Goal: Transaction & Acquisition: Purchase product/service

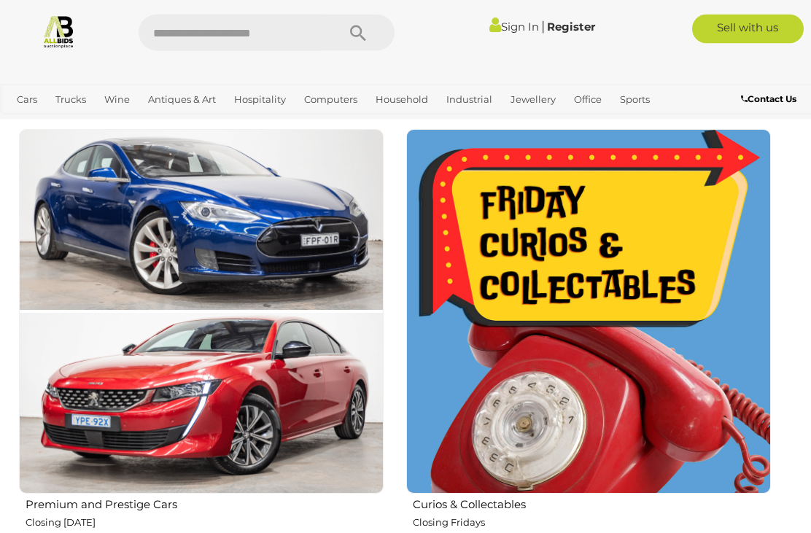
scroll to position [815, 0]
click at [484, 487] on img at bounding box center [588, 311] width 365 height 365
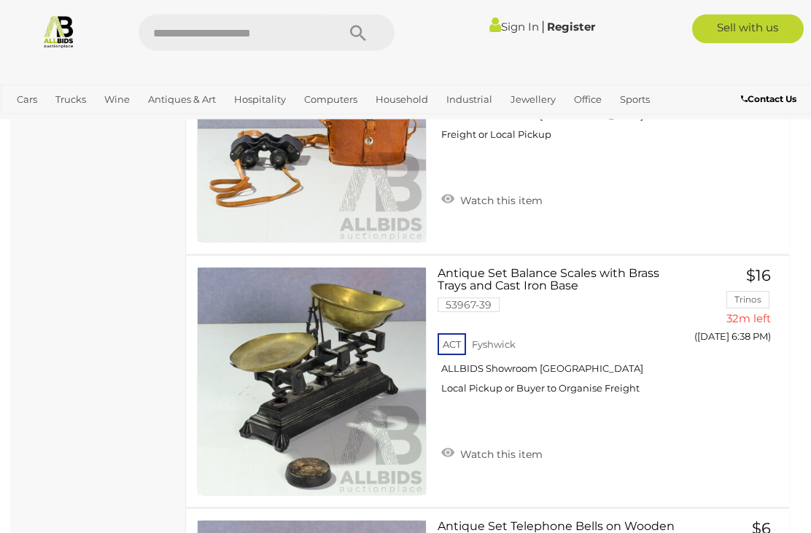
scroll to position [2251, 0]
click at [319, 414] on img at bounding box center [312, 382] width 228 height 228
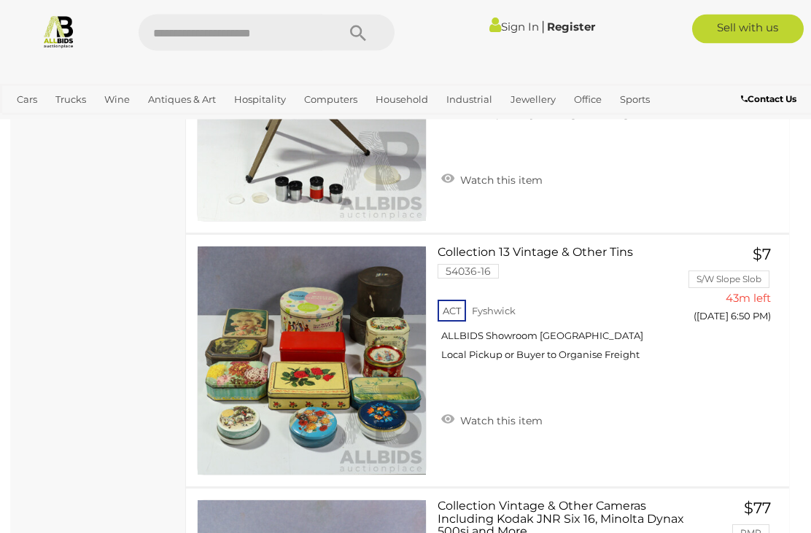
scroll to position [7146, 0]
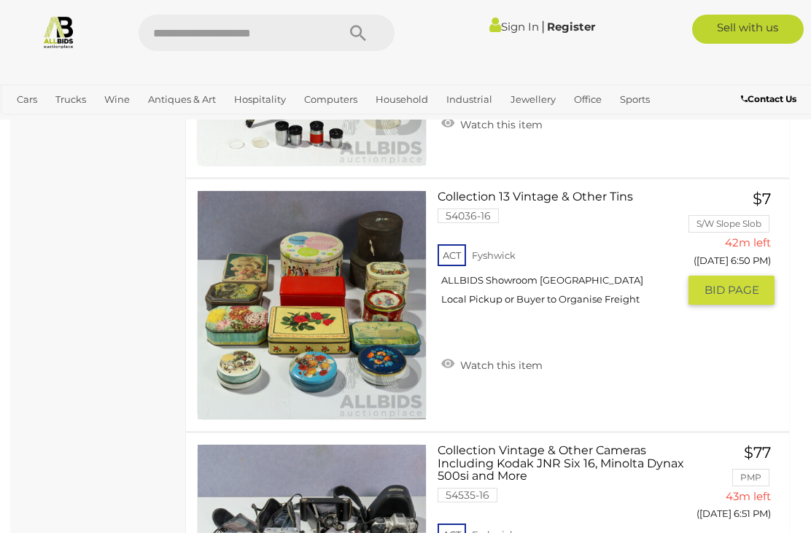
click at [319, 315] on img at bounding box center [312, 305] width 228 height 228
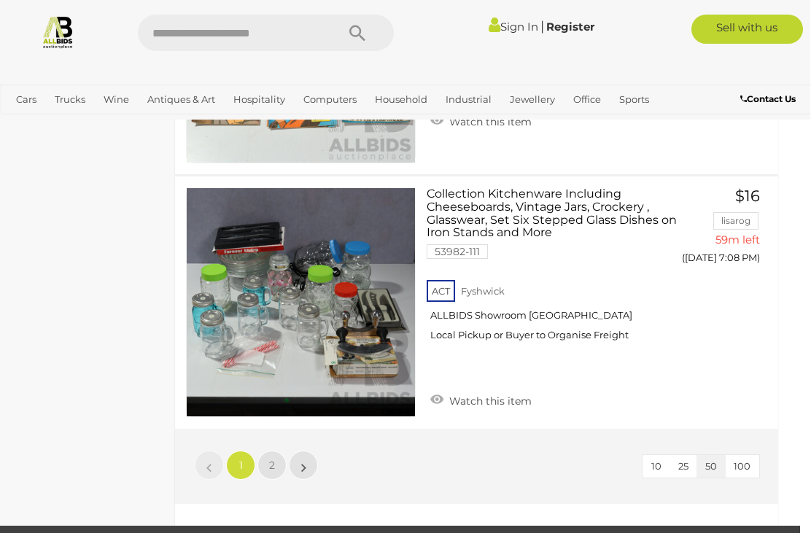
scroll to position [12477, 10]
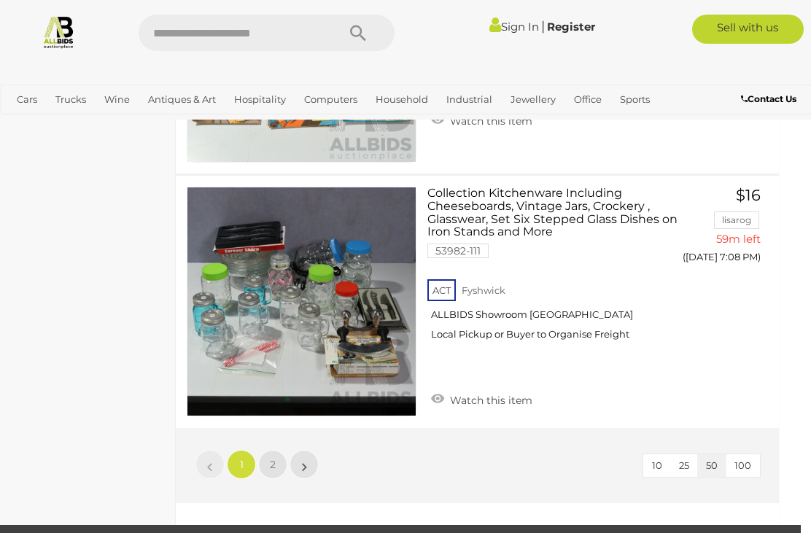
click at [309, 470] on link "»" at bounding box center [304, 464] width 29 height 29
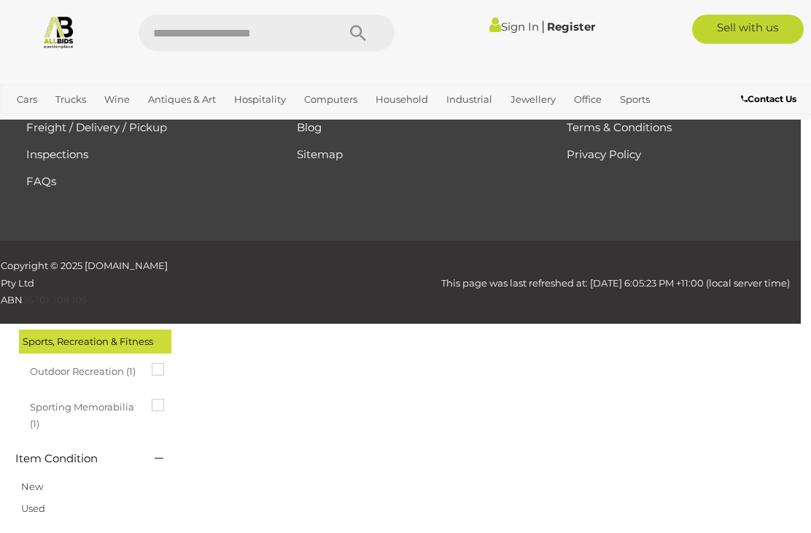
scroll to position [76, 0]
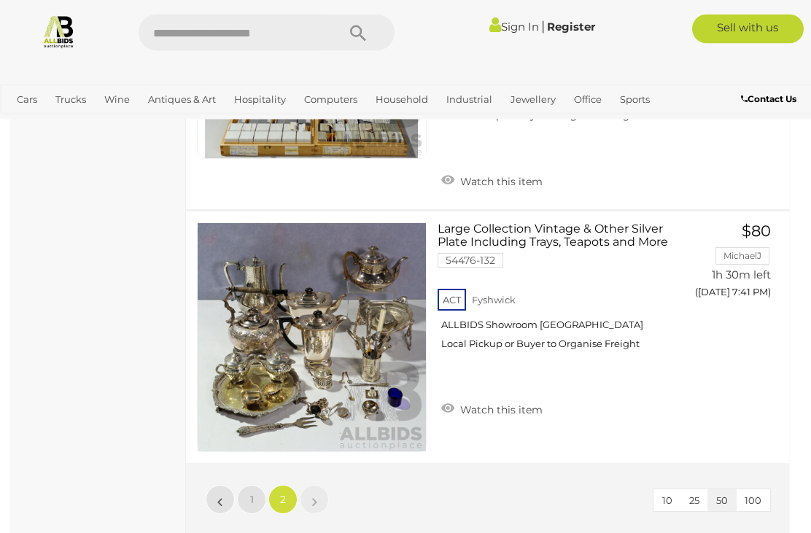
scroll to position [8718, 0]
click at [252, 493] on span "1" at bounding box center [252, 499] width 4 height 13
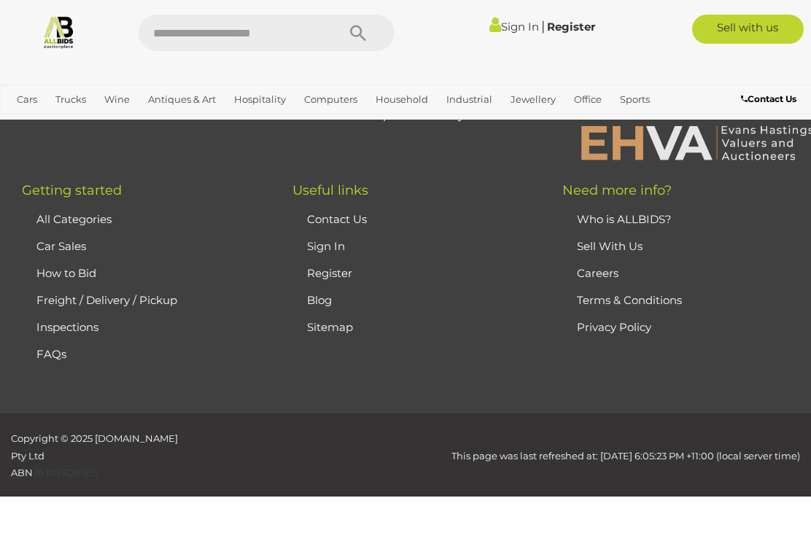
scroll to position [76, 0]
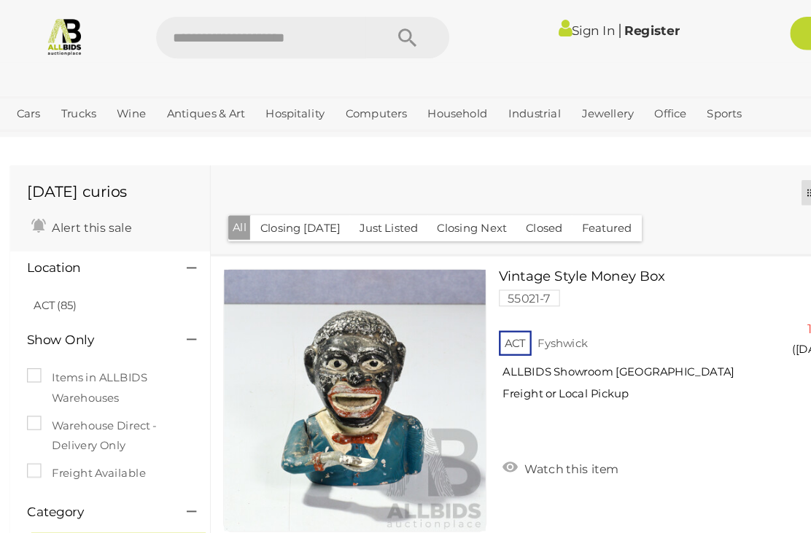
click at [506, 32] on link "Sign In" at bounding box center [515, 27] width 50 height 14
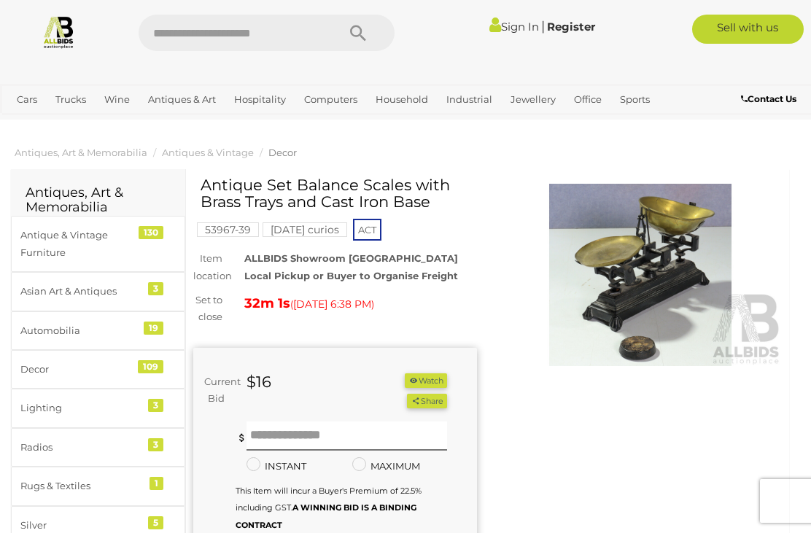
click at [648, 249] on img at bounding box center [641, 275] width 284 height 182
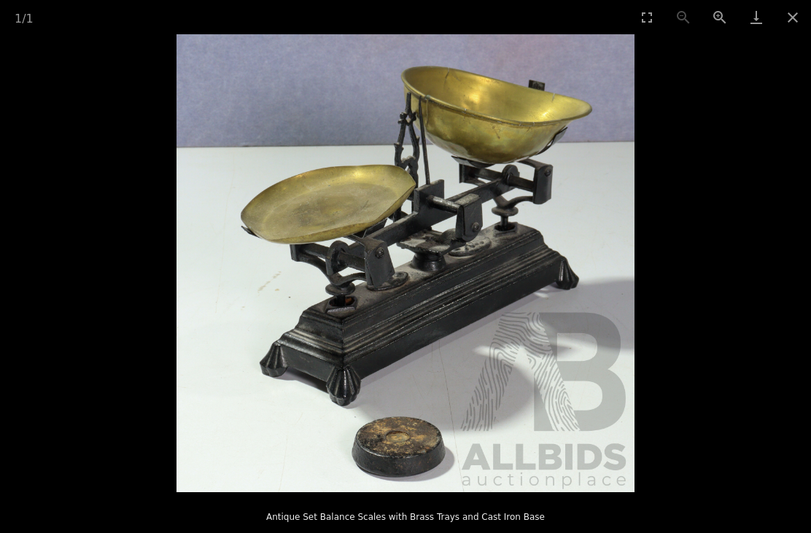
click at [792, 20] on button "Close gallery" at bounding box center [793, 17] width 36 height 34
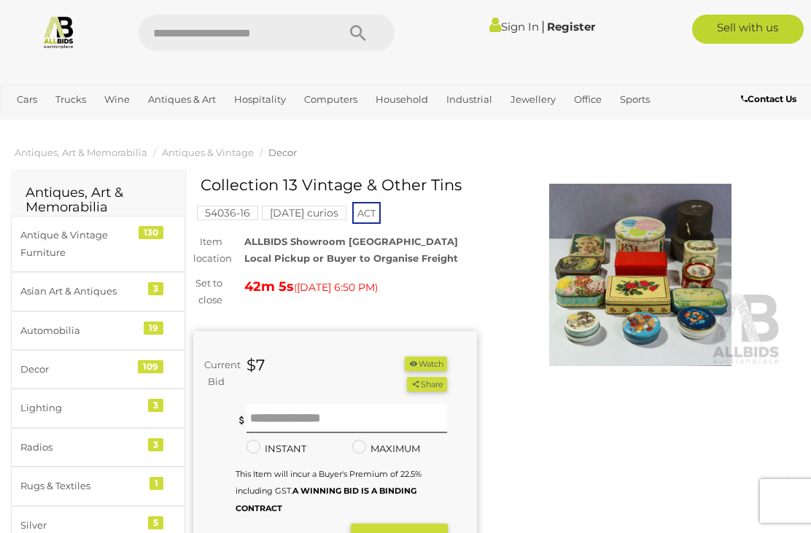
click at [635, 269] on img at bounding box center [641, 275] width 284 height 182
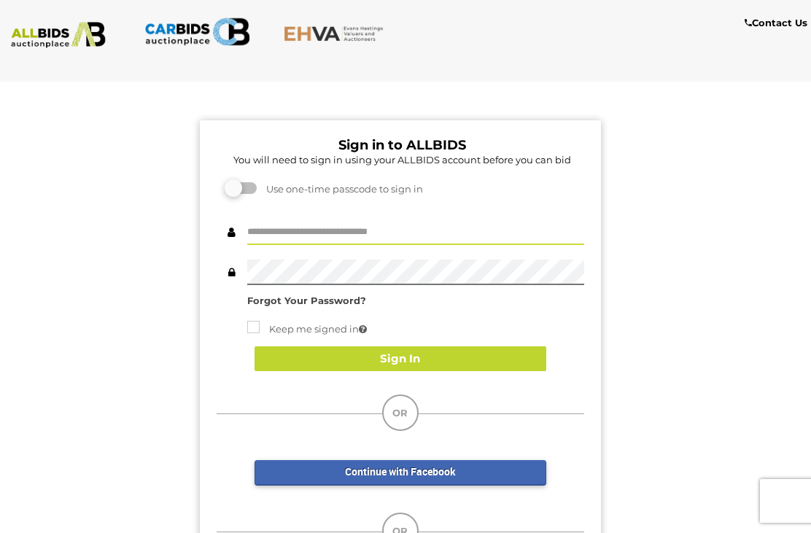
click at [277, 229] on input "text" at bounding box center [415, 233] width 337 height 26
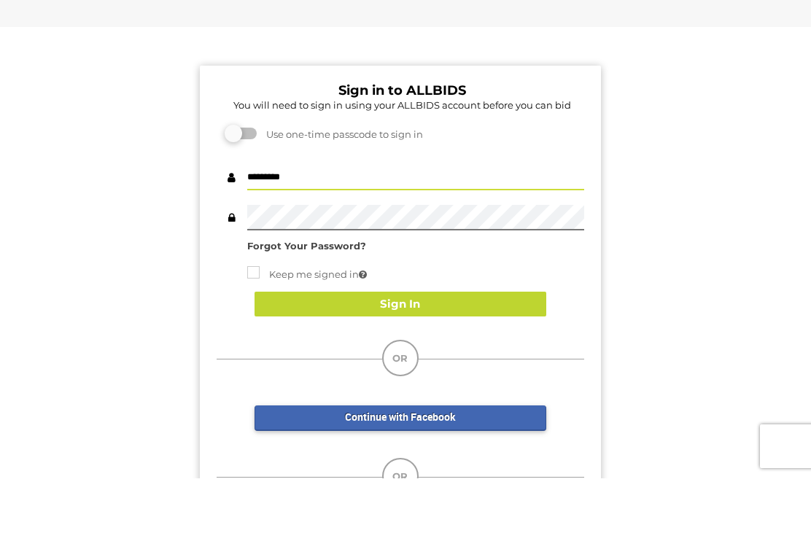
type input "*********"
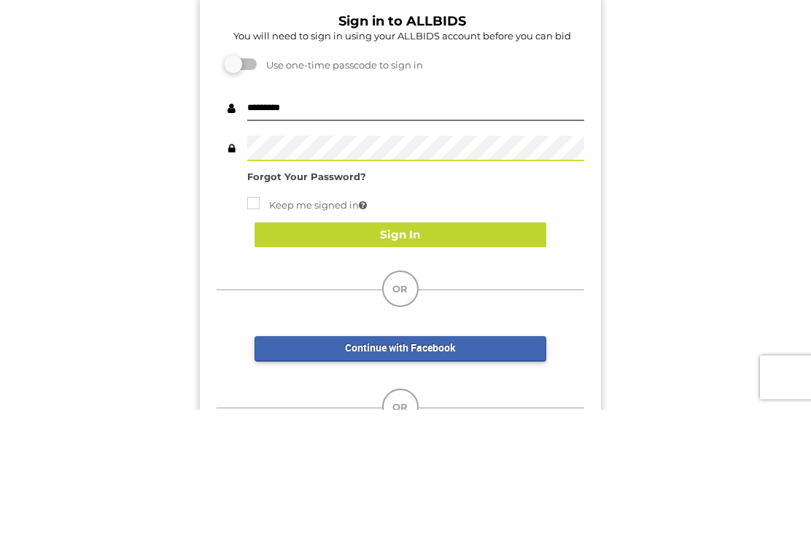
click at [490, 347] on button "Sign In" at bounding box center [401, 360] width 292 height 26
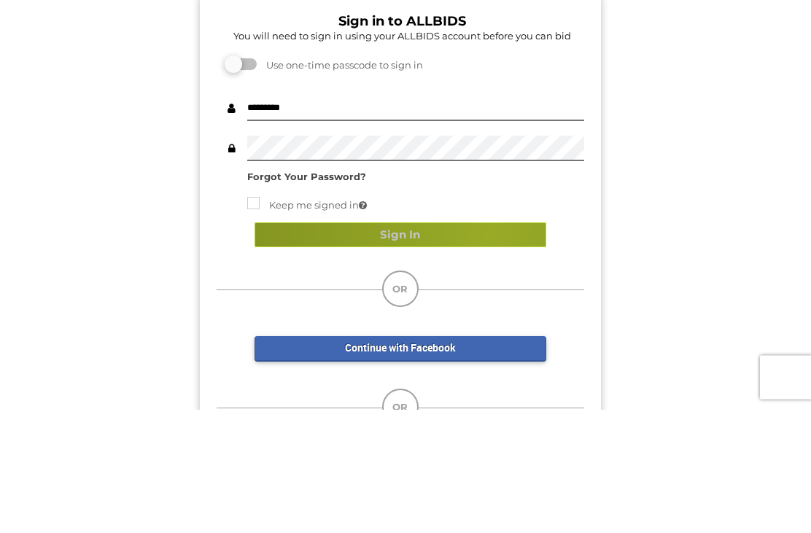
scroll to position [124, 0]
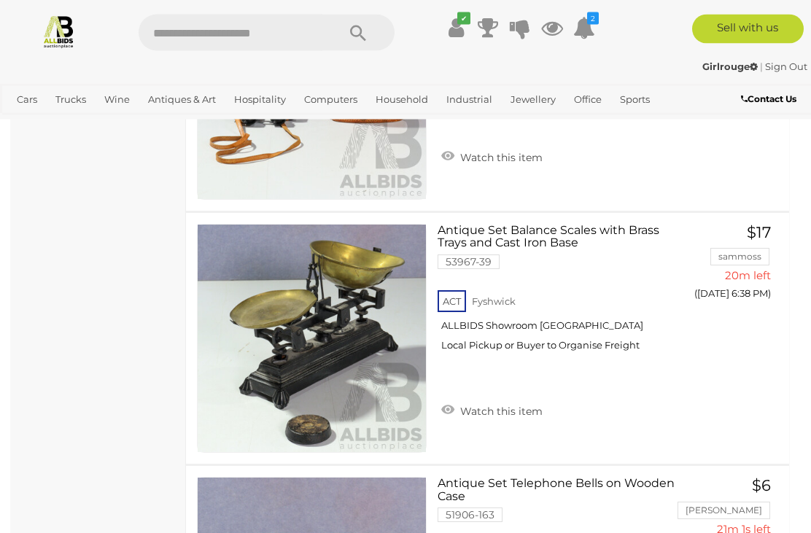
scroll to position [2299, 0]
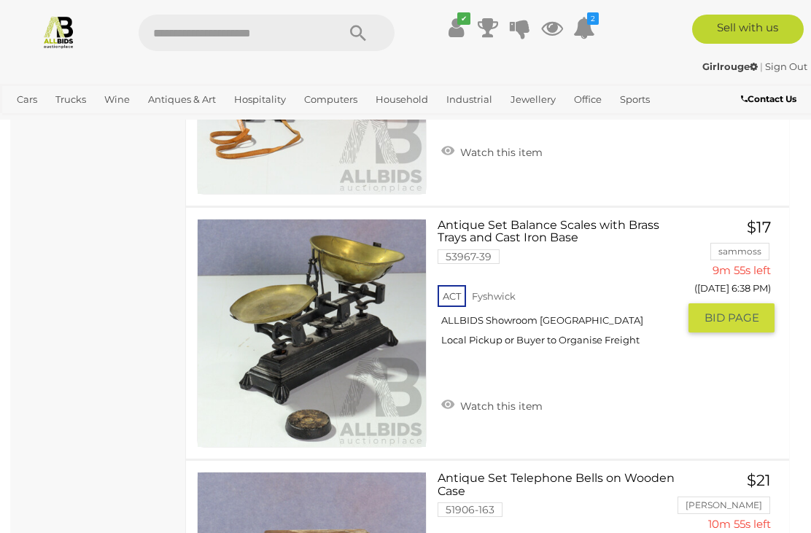
click at [531, 237] on link "Antique Set Balance Scales with Brass Trays and Cast Iron Base 53967-39 ACT [GE…" at bounding box center [564, 288] width 230 height 139
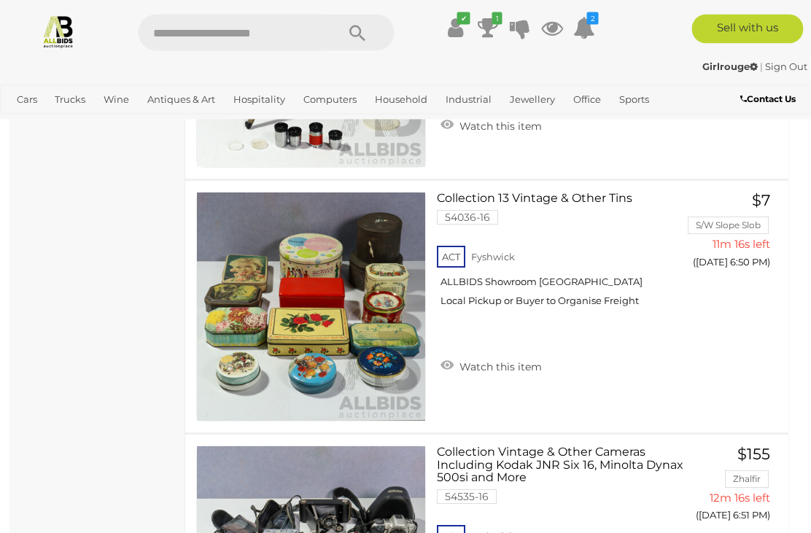
scroll to position [7144, 1]
click at [301, 285] on link at bounding box center [311, 307] width 230 height 230
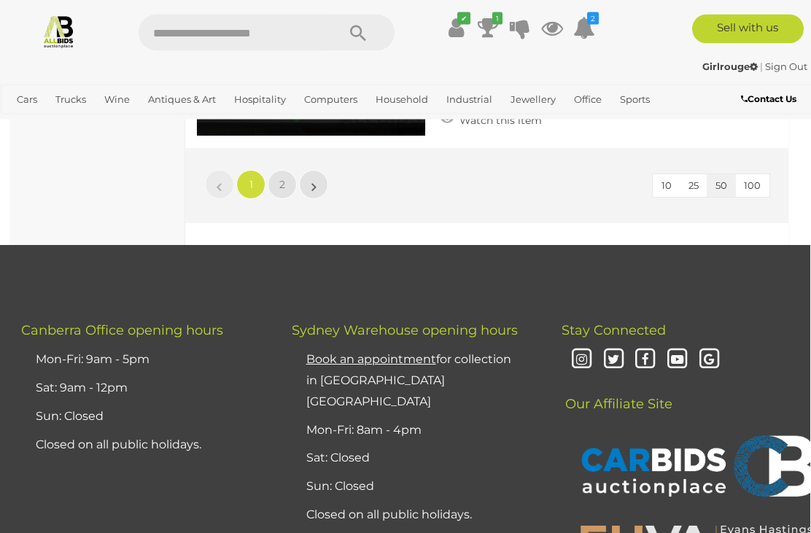
scroll to position [12757, 1]
click at [290, 179] on link "2" at bounding box center [282, 184] width 29 height 29
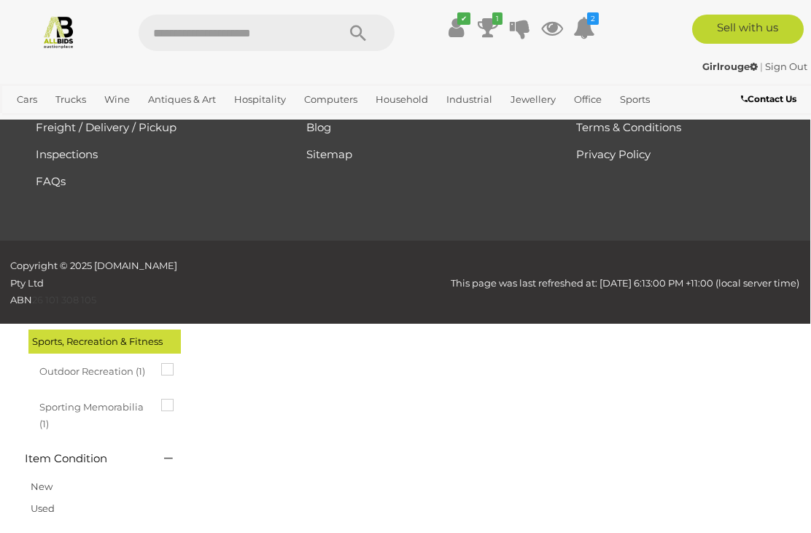
scroll to position [76, 0]
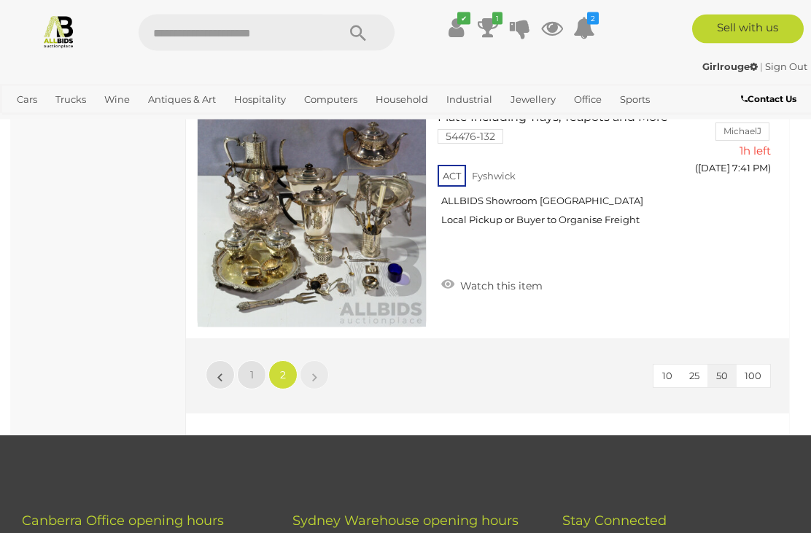
scroll to position [5784, 0]
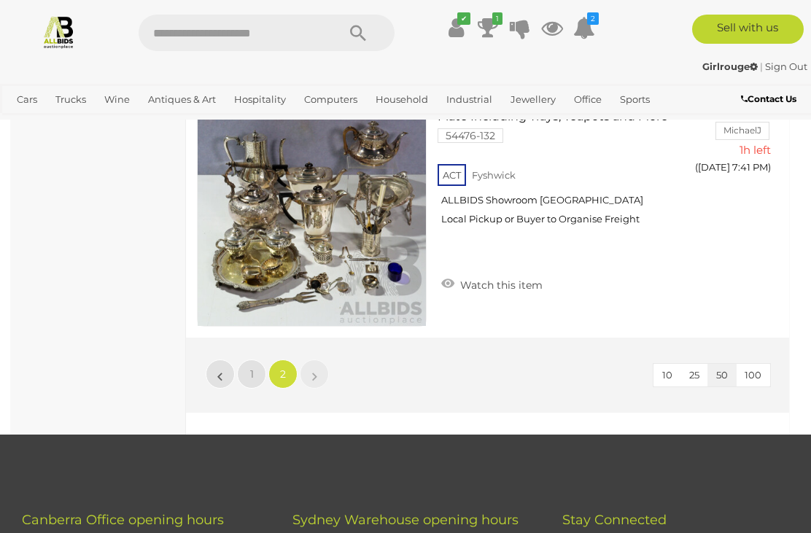
click at [492, 28] on icon at bounding box center [488, 28] width 20 height 26
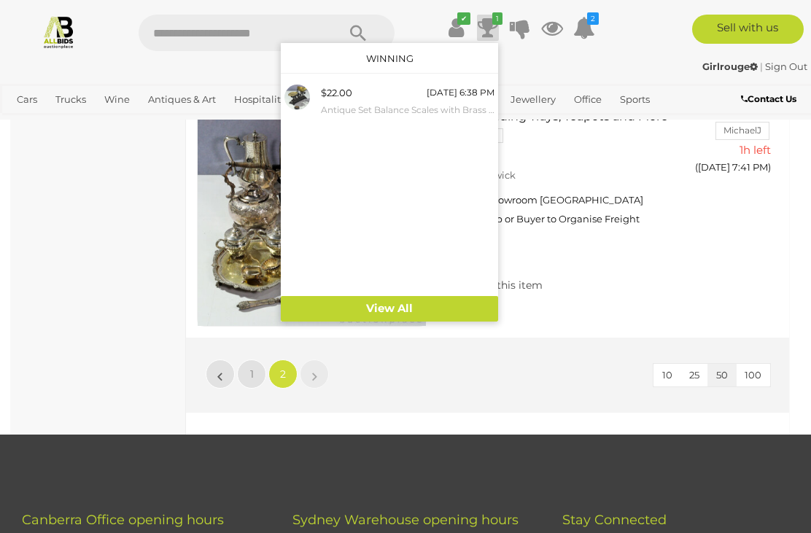
click at [457, 19] on icon "✔" at bounding box center [463, 18] width 13 height 12
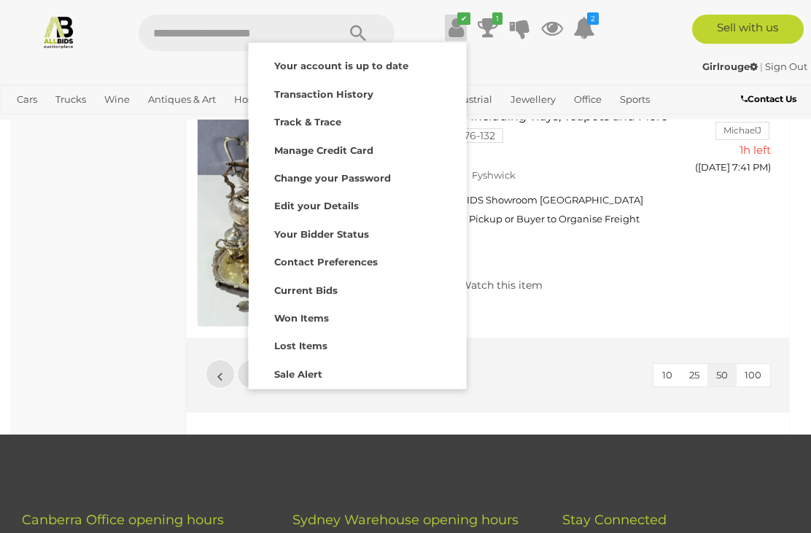
click at [376, 90] on div "Transaction History" at bounding box center [357, 92] width 210 height 20
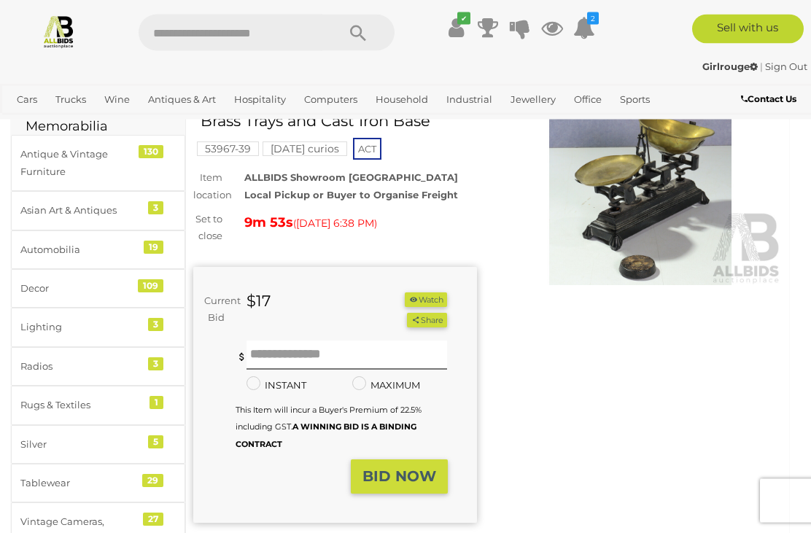
scroll to position [81, 0]
click at [305, 355] on input "text" at bounding box center [347, 355] width 201 height 29
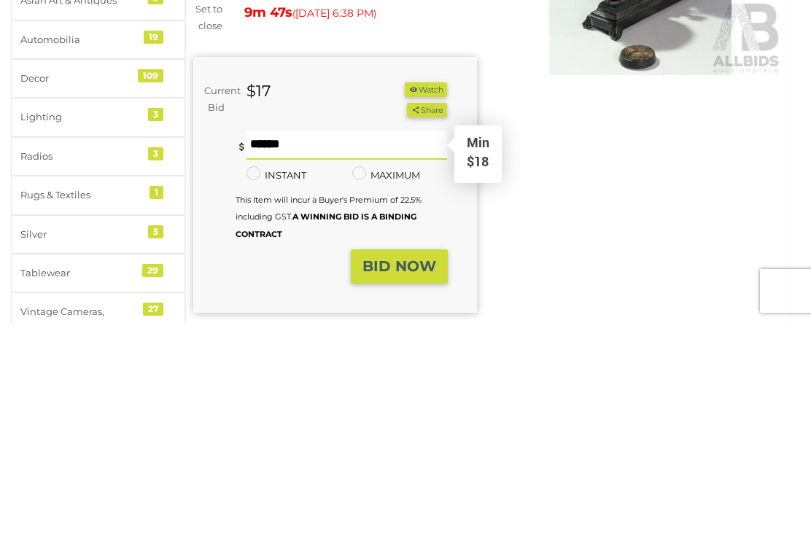
type input "**"
click at [422, 468] on strong "BID NOW" at bounding box center [400, 477] width 74 height 18
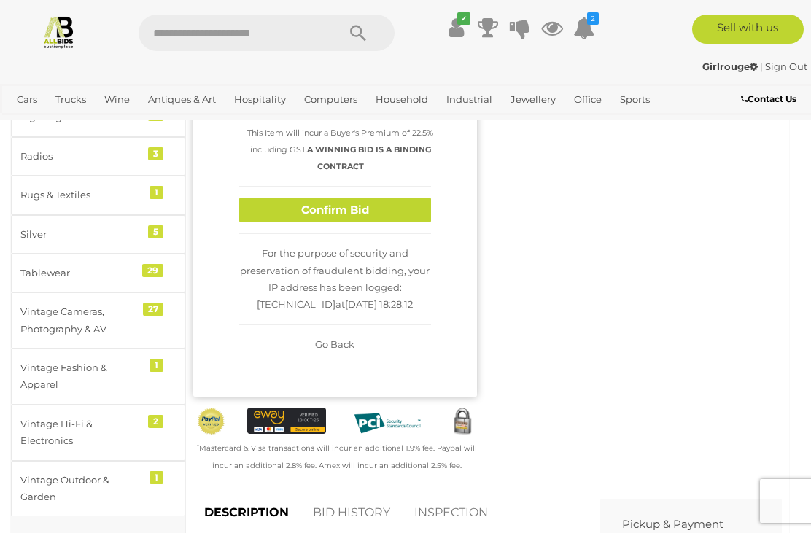
click at [390, 212] on button "Confirm Bid" at bounding box center [335, 211] width 192 height 26
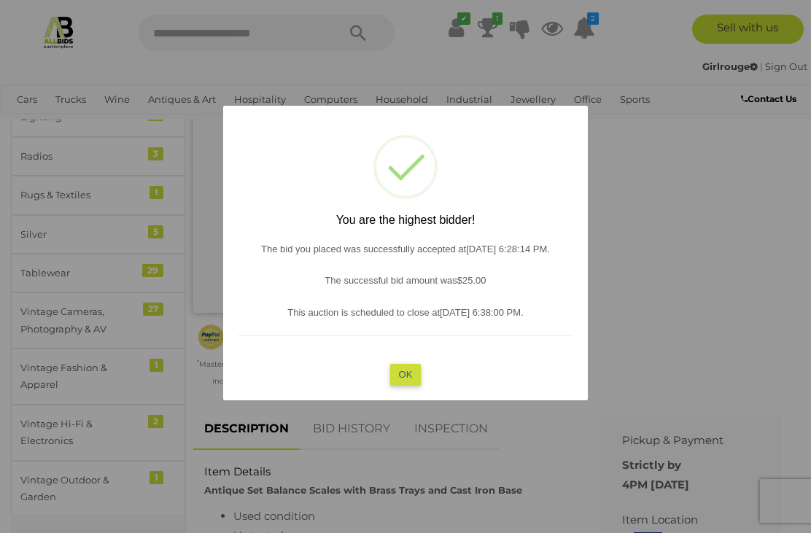
click at [414, 385] on button "OK" at bounding box center [405, 374] width 31 height 21
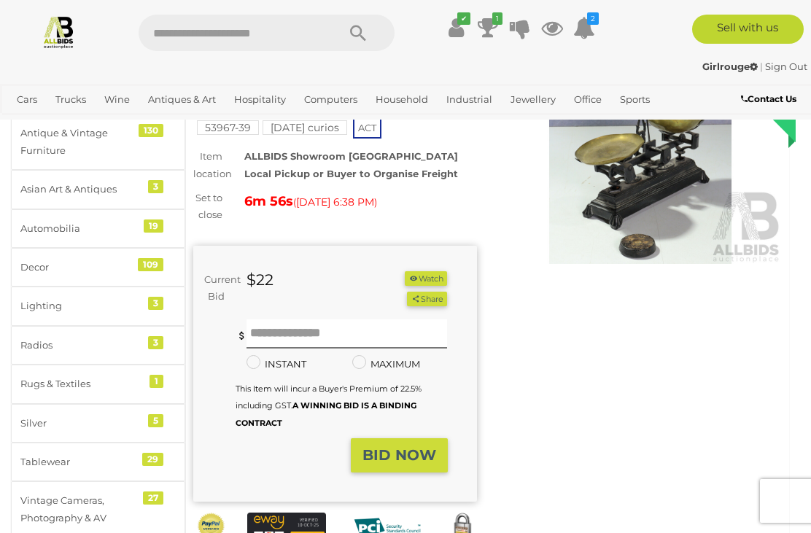
scroll to position [0, 0]
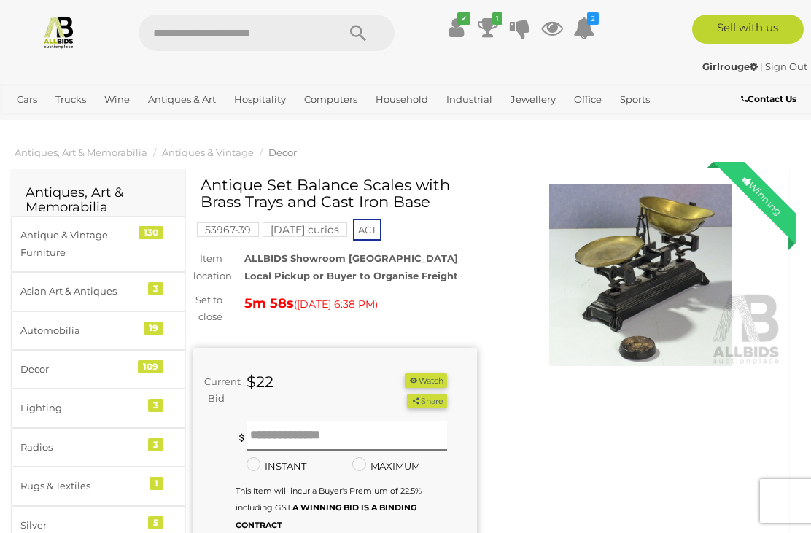
click at [724, 533] on div "Winning Outbid Warranty Charity" at bounding box center [487, 438] width 611 height 522
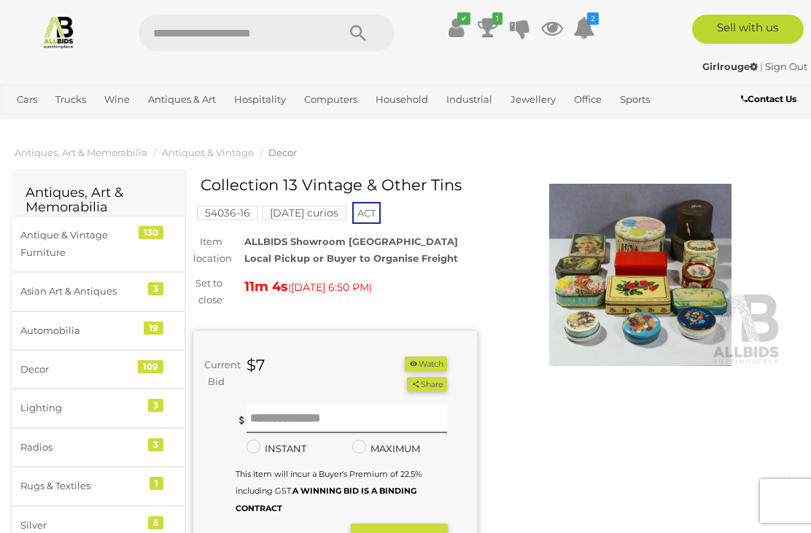
click at [647, 285] on img at bounding box center [641, 275] width 284 height 182
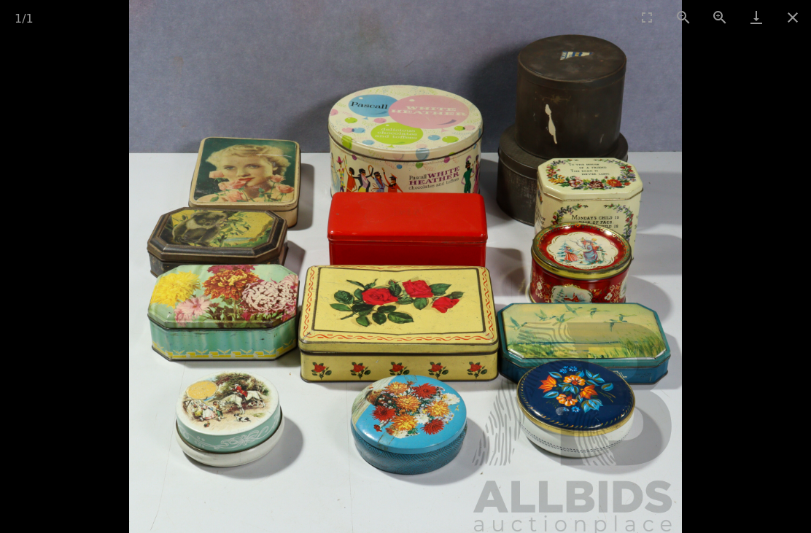
click at [802, 22] on button "Close gallery" at bounding box center [793, 17] width 36 height 34
